Goal: Transaction & Acquisition: Purchase product/service

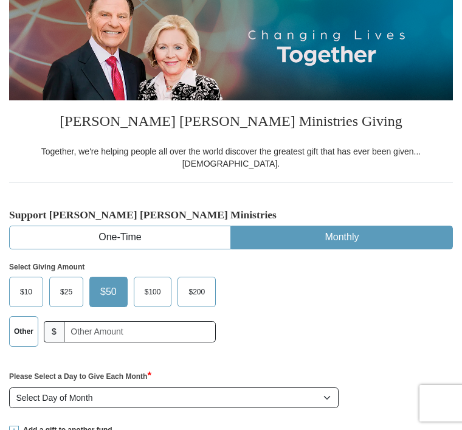
scroll to position [155, 0]
click at [169, 226] on button "One-Time" at bounding box center [120, 237] width 221 height 22
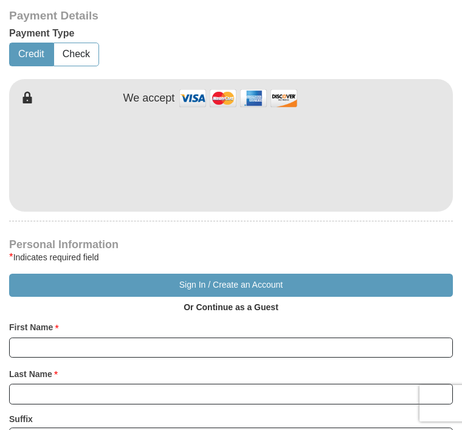
scroll to position [571, 0]
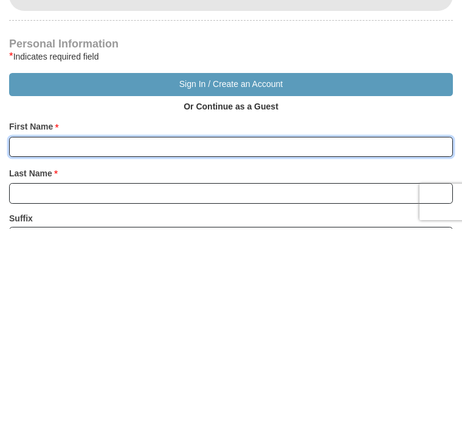
click at [45, 338] on input "First Name *" at bounding box center [231, 348] width 444 height 21
type input "[PERSON_NAME]"
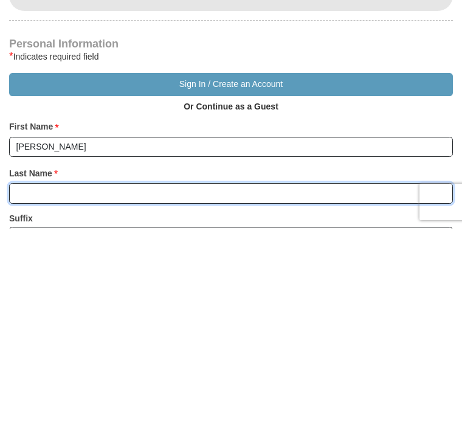
click at [30, 384] on input "Last Name *" at bounding box center [231, 394] width 444 height 21
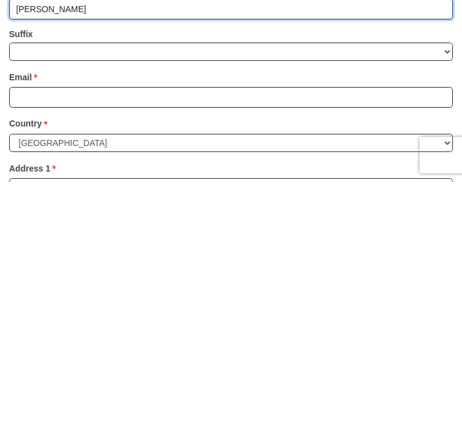
scroll to position [715, 0]
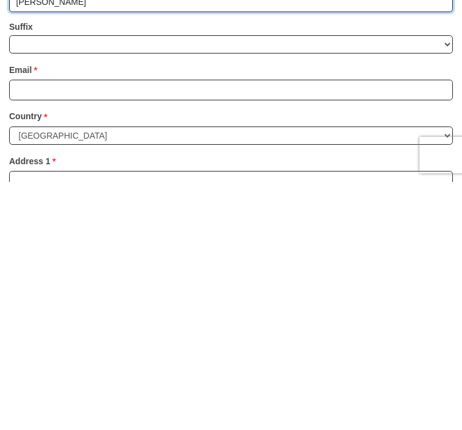
type input "[PERSON_NAME]"
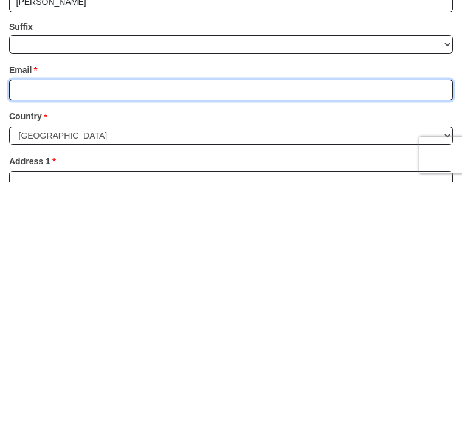
click at [25, 328] on input "Email *" at bounding box center [231, 338] width 444 height 21
type input "[EMAIL_ADDRESS][DOMAIN_NAME]"
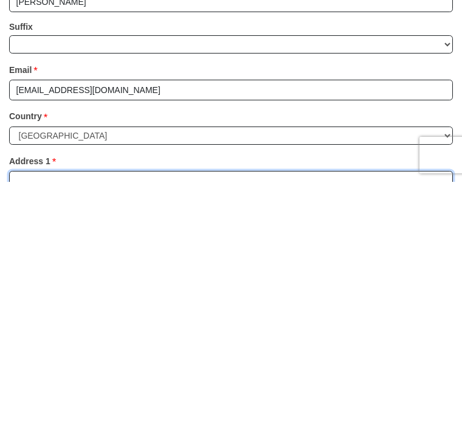
click at [38, 419] on input "Address 1 *" at bounding box center [231, 429] width 444 height 21
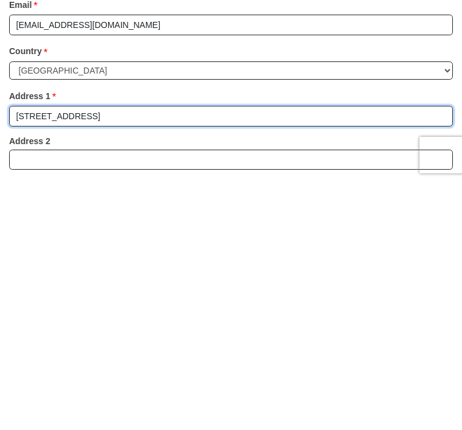
scroll to position [786, 0]
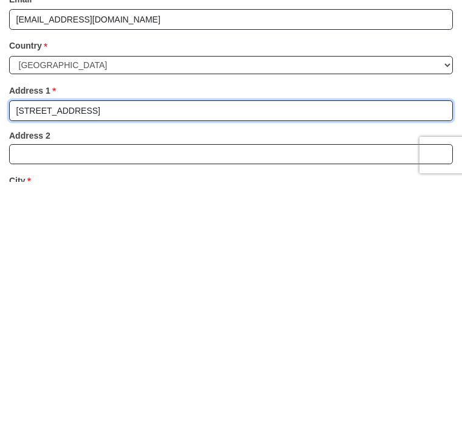
type input "[STREET_ADDRESS]"
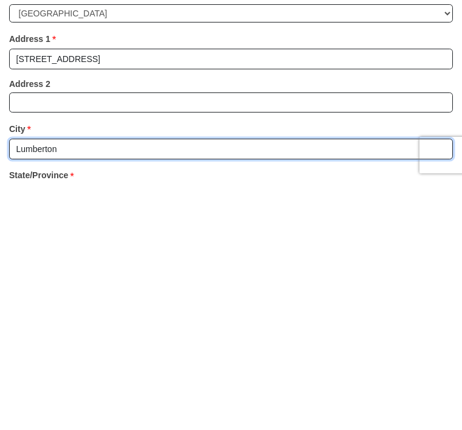
scroll to position [860, 0]
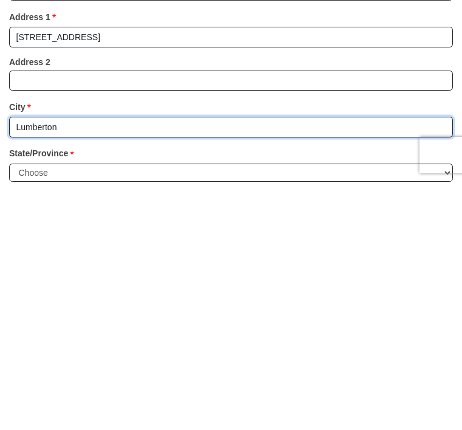
type input "Lumberton"
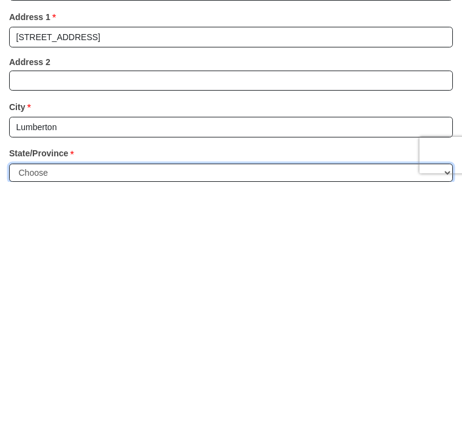
click at [424, 412] on select "Choose [US_STATE] [US_STATE] [US_STATE] [US_STATE] [US_STATE] Armed Forces Amer…" at bounding box center [231, 421] width 444 height 19
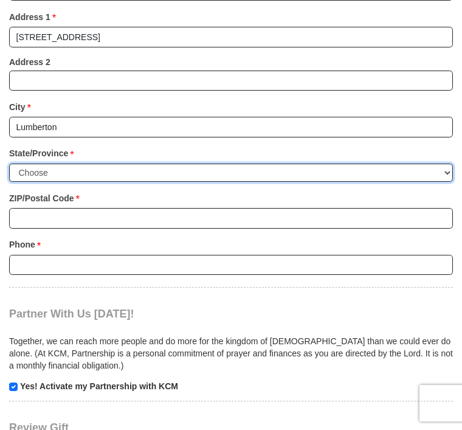
select select "[GEOGRAPHIC_DATA]"
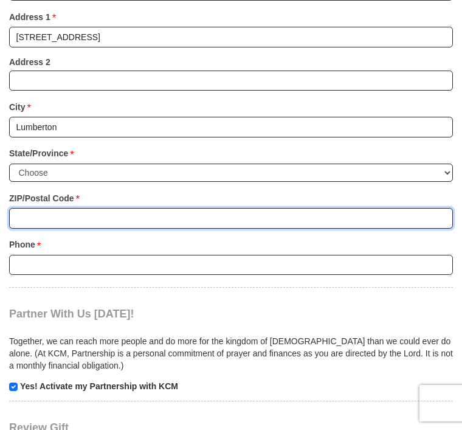
click at [31, 208] on input "ZIP/Postal Code *" at bounding box center [231, 218] width 444 height 21
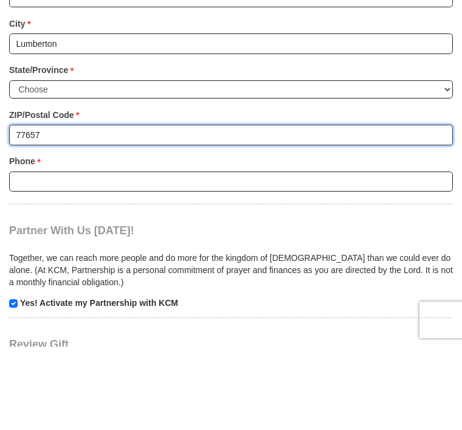
type input "77657"
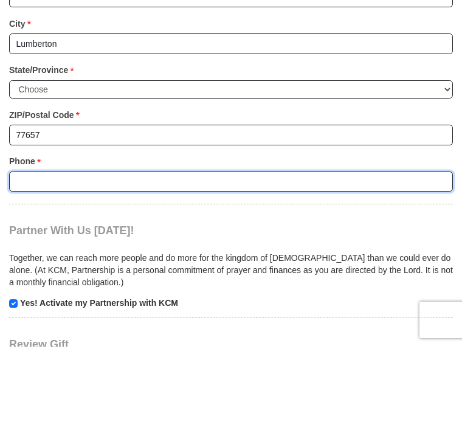
click at [40, 255] on input "Phone * *" at bounding box center [231, 265] width 444 height 21
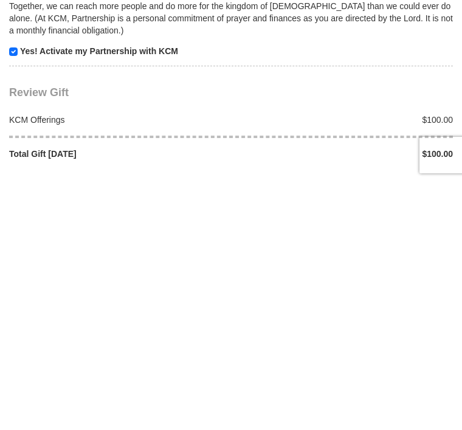
scroll to position [1194, 0]
type input "4097910790"
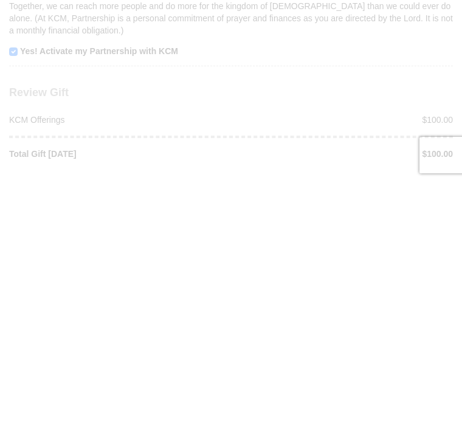
scroll to position [1443, 0]
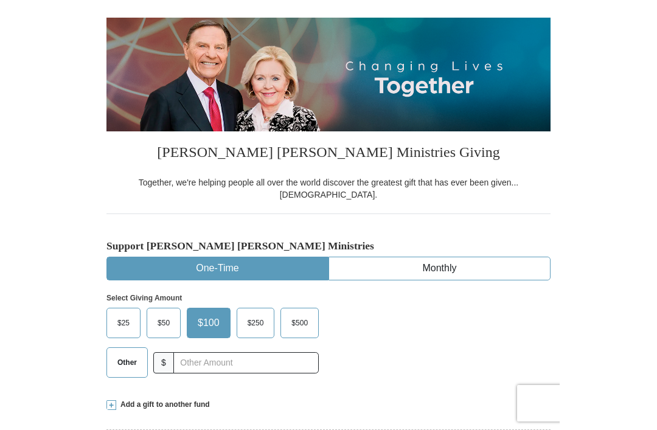
scroll to position [154, 0]
